Goal: Check status: Check status

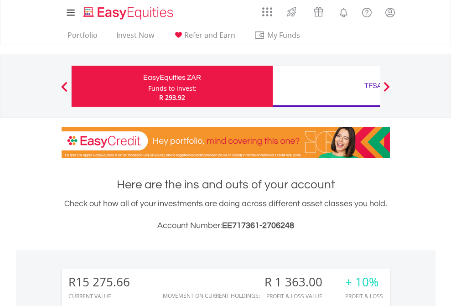
scroll to position [88, 143]
click at [148, 86] on div "Funds to invest:" at bounding box center [172, 88] width 48 height 9
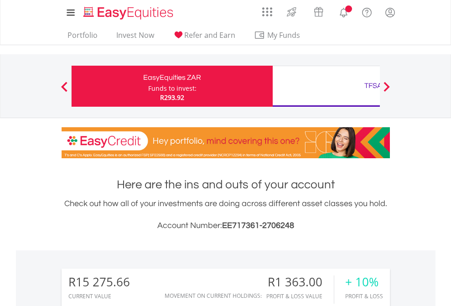
scroll to position [88, 143]
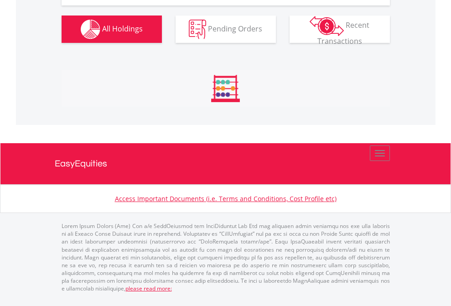
scroll to position [1015, 0]
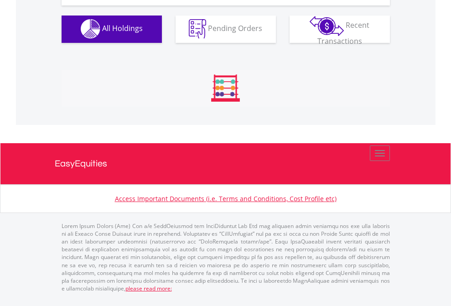
scroll to position [904, 0]
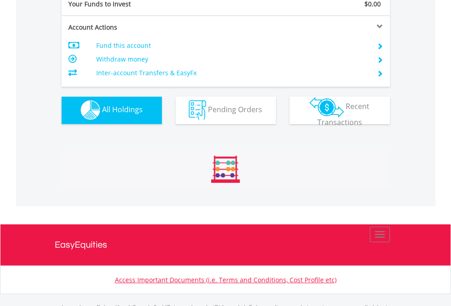
scroll to position [904, 0]
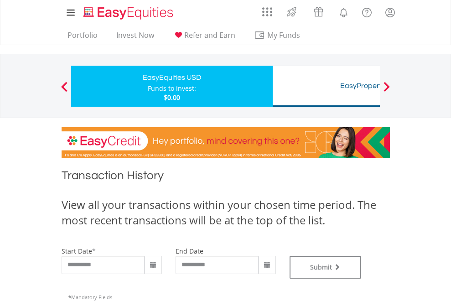
type input "**********"
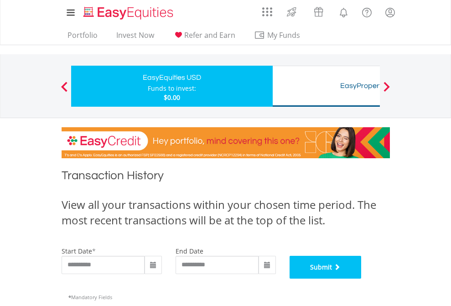
click at [362, 279] on button "Submit" at bounding box center [326, 267] width 72 height 23
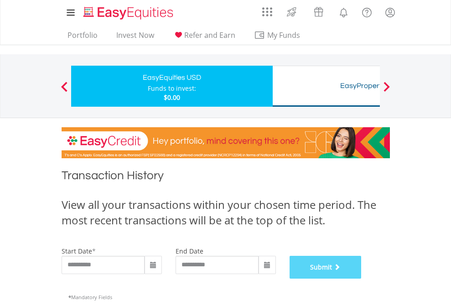
scroll to position [370, 0]
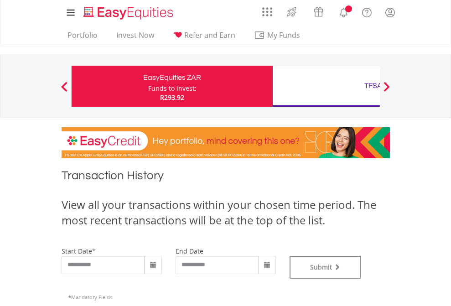
click at [326, 86] on div "TFSA" at bounding box center [373, 85] width 190 height 13
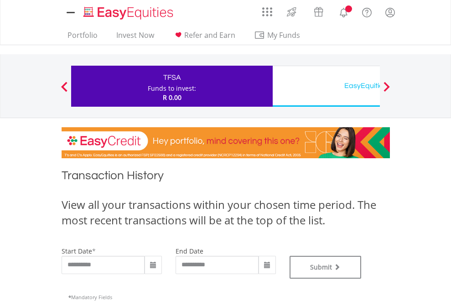
type input "**********"
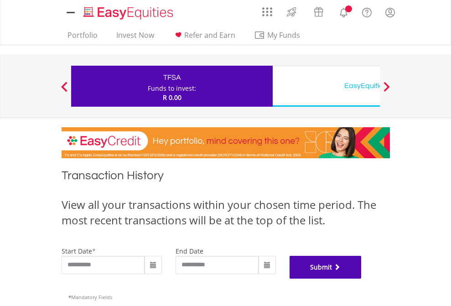
click at [362, 279] on button "Submit" at bounding box center [326, 267] width 72 height 23
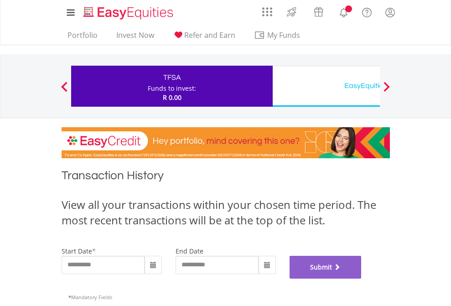
scroll to position [370, 0]
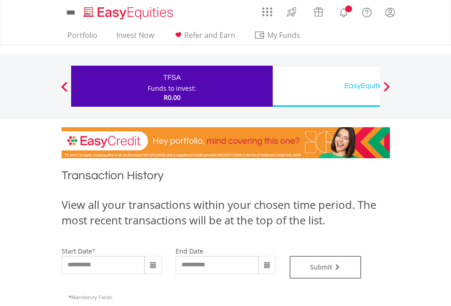
click at [326, 86] on div "EasyEquities USD" at bounding box center [373, 85] width 190 height 13
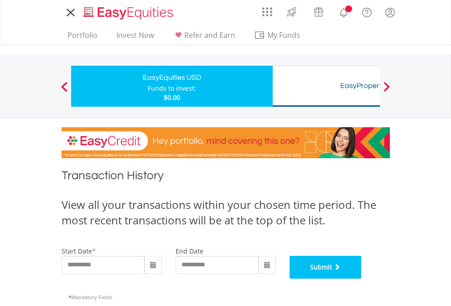
click at [362, 279] on button "Submit" at bounding box center [326, 267] width 72 height 23
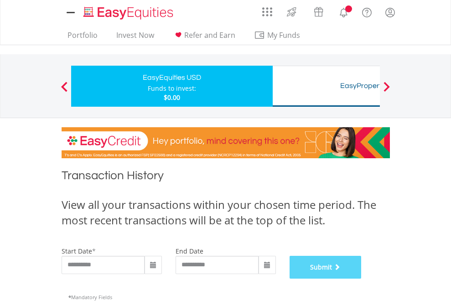
scroll to position [370, 0]
